Goal: Find specific page/section: Find specific page/section

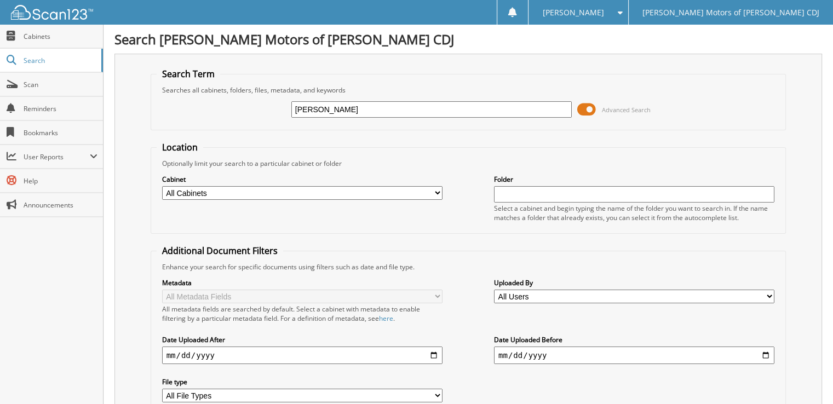
type input "PATTISON"
type input "P"
type input "203935"
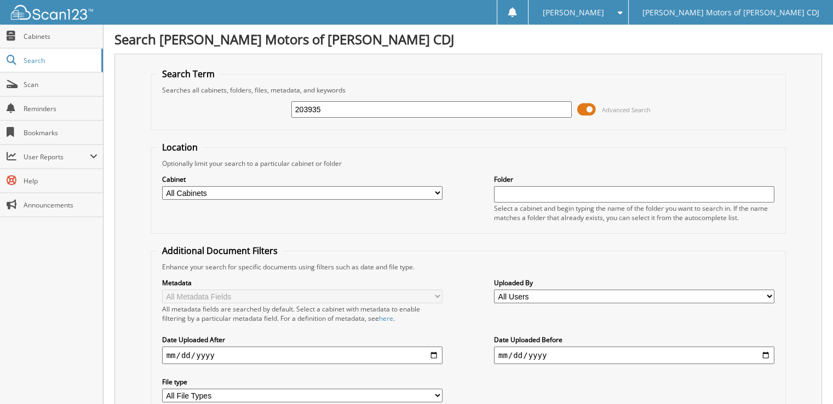
drag, startPoint x: 413, startPoint y: 110, endPoint x: 208, endPoint y: 93, distance: 206.1
click at [208, 93] on fieldset "Search Term Searches all cabinets, folders, files, metadata, and keywords 20393…" at bounding box center [469, 99] width 636 height 62
